Goal: Check status: Check status

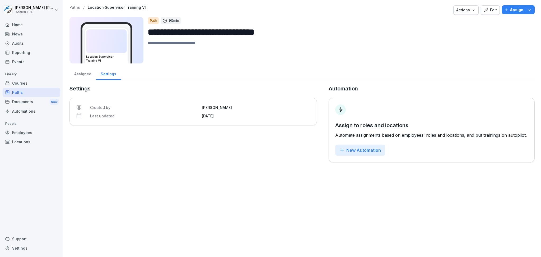
click at [28, 133] on div "Employees" at bounding box center [32, 132] width 58 height 9
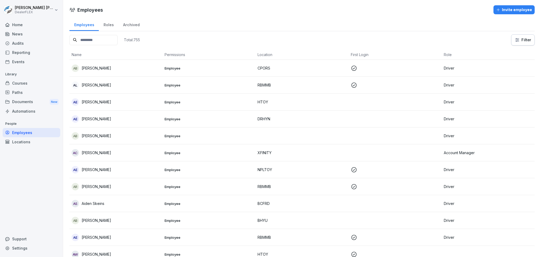
click at [105, 41] on input at bounding box center [93, 40] width 48 height 10
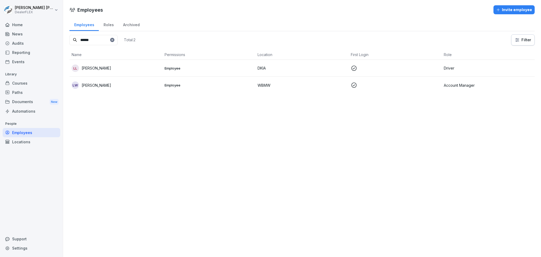
type input "******"
click at [190, 83] on p "Employee" at bounding box center [208, 85] width 89 height 5
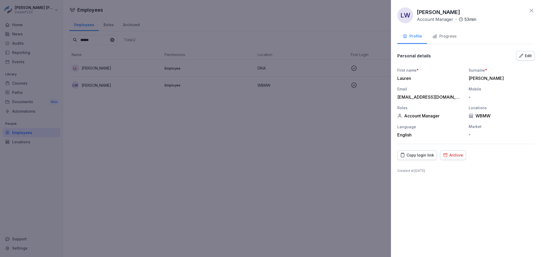
click at [449, 38] on div "Progress" at bounding box center [444, 36] width 24 height 6
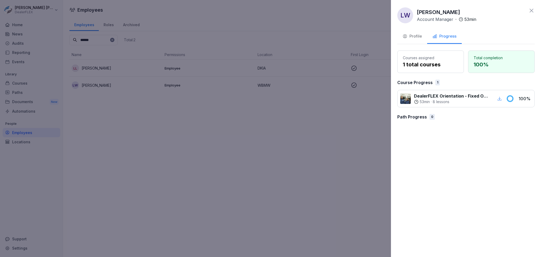
click at [532, 12] on icon at bounding box center [531, 10] width 6 height 6
